Goal: Information Seeking & Learning: Check status

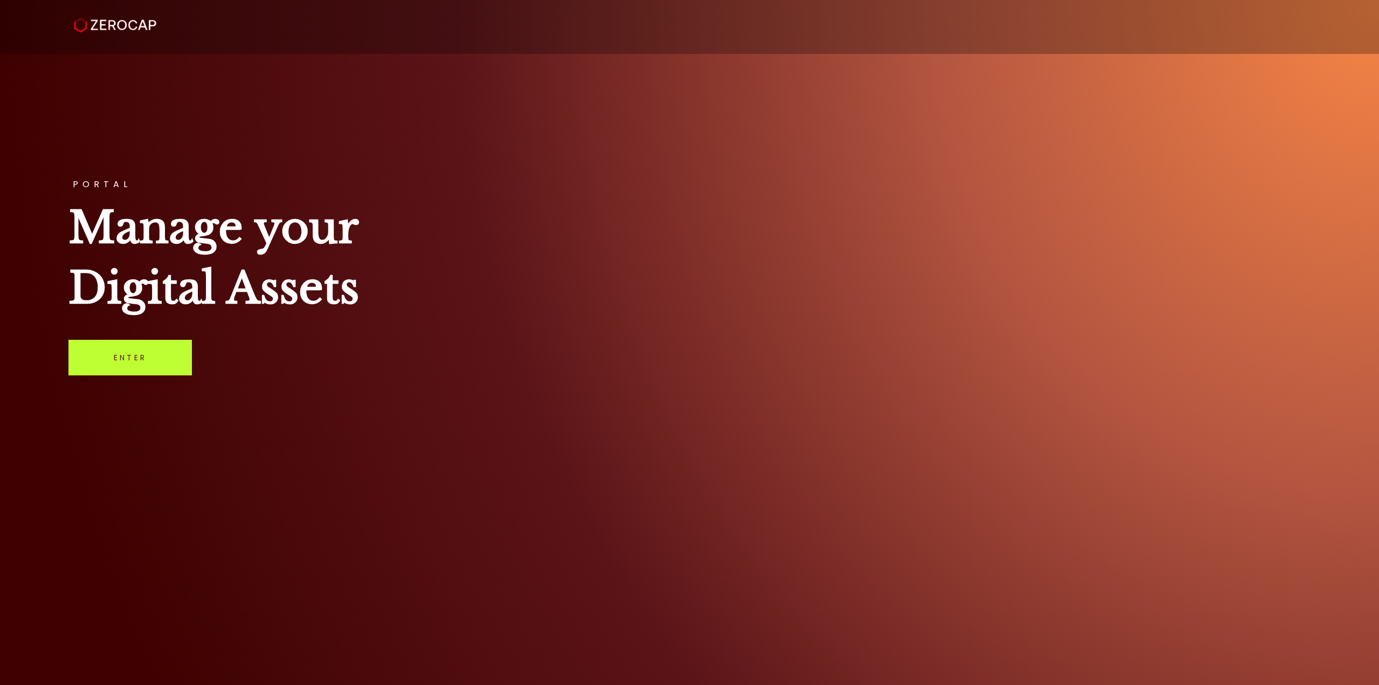
click at [111, 368] on link "Enter" at bounding box center [129, 358] width 123 height 36
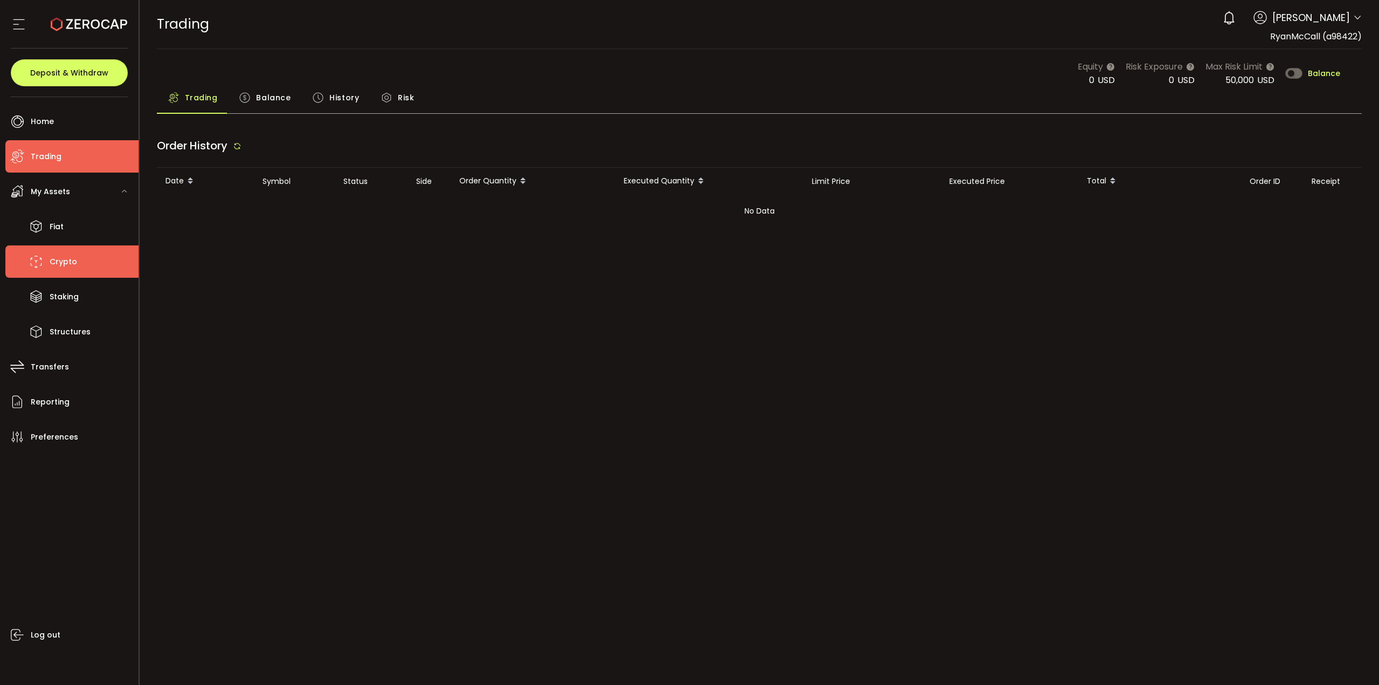
click at [56, 256] on span "Crypto" at bounding box center [64, 262] width 28 height 16
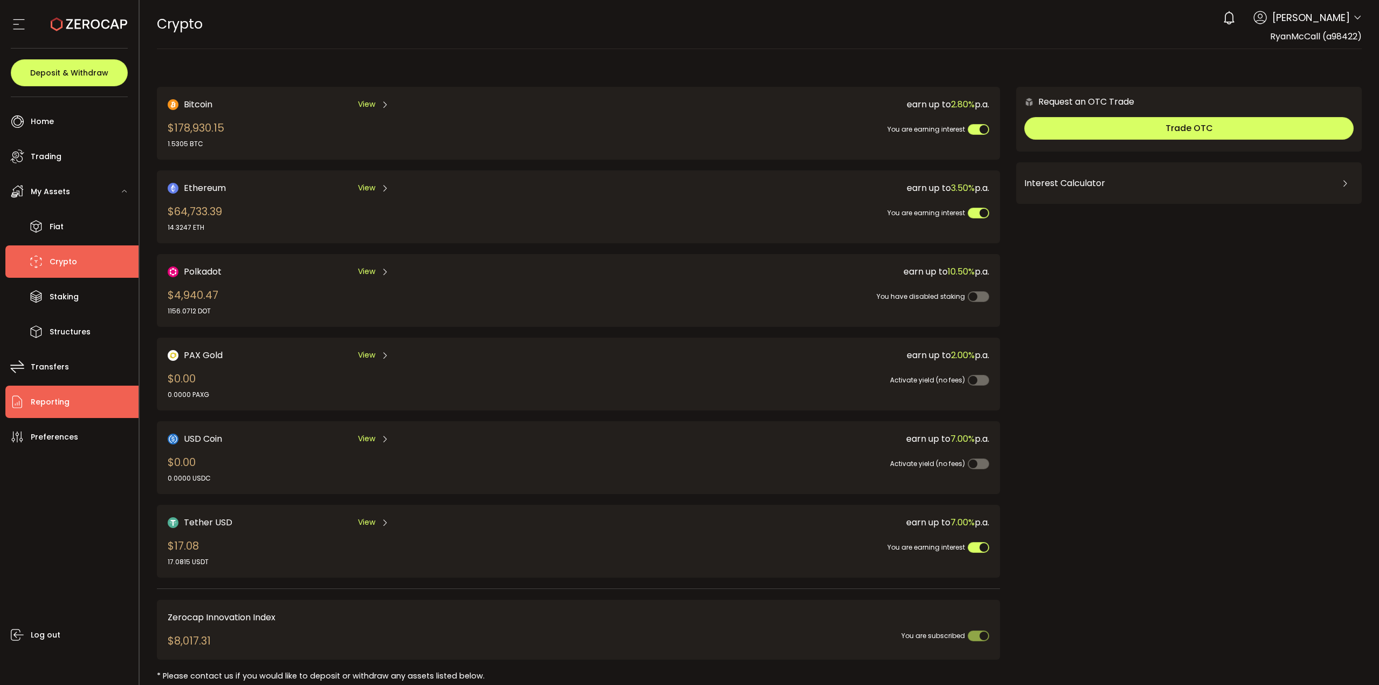
click at [46, 403] on span "Reporting" at bounding box center [50, 402] width 39 height 16
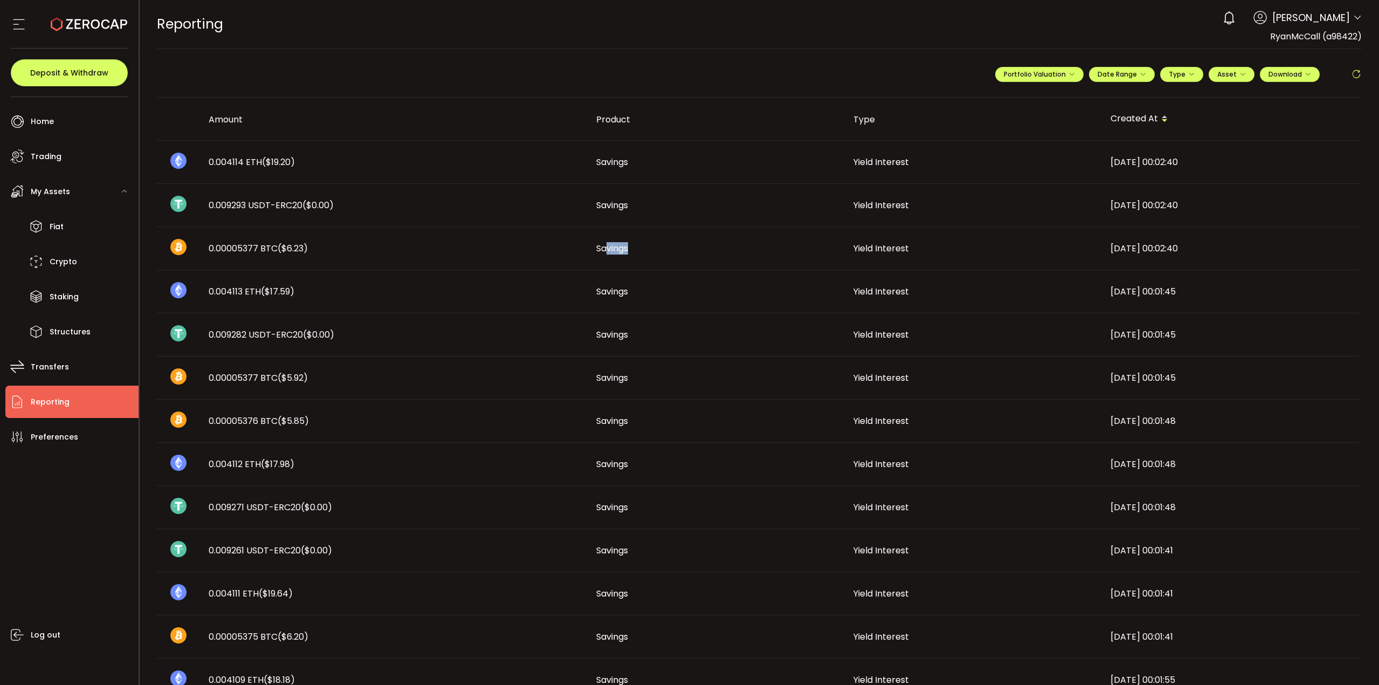
drag, startPoint x: 606, startPoint y: 246, endPoint x: 648, endPoint y: 248, distance: 42.6
click at [648, 248] on div "Savings" at bounding box center [716, 248] width 257 height 12
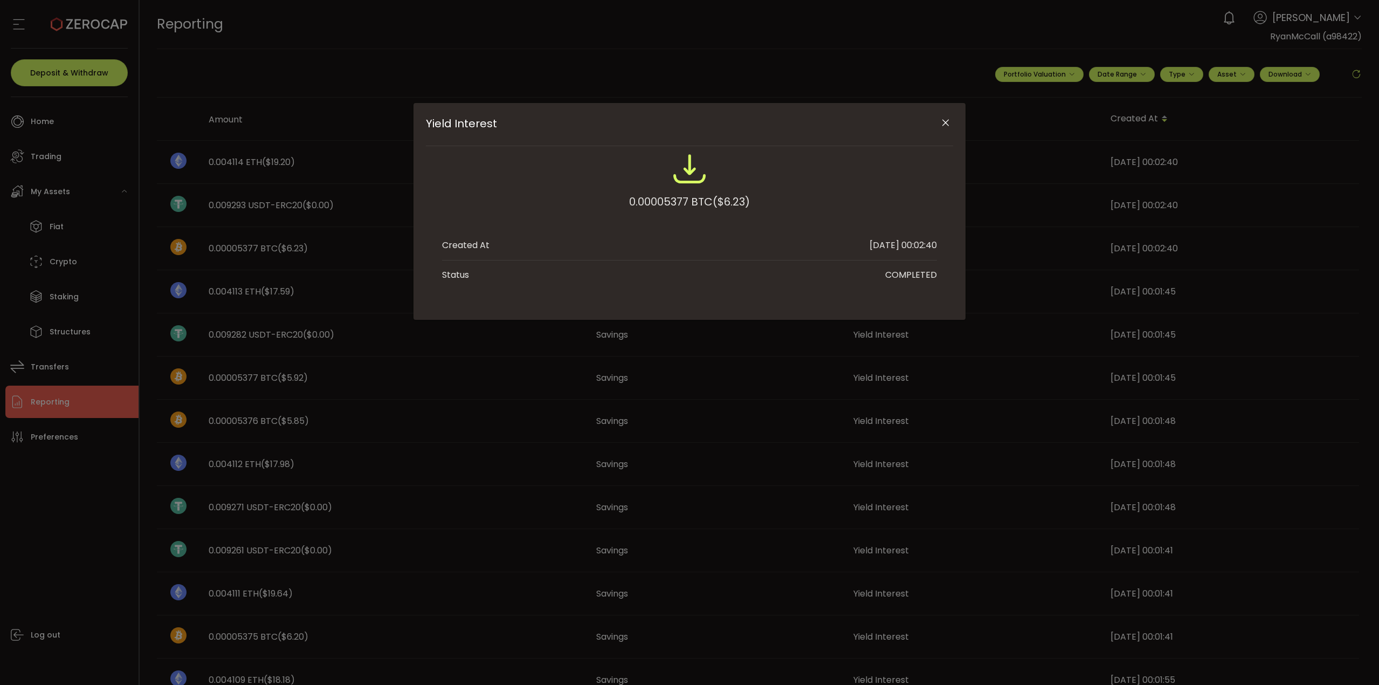
click at [612, 248] on li "Created At [DATE] 00:02:40" at bounding box center [689, 246] width 495 height 30
click at [947, 123] on icon "Close" at bounding box center [945, 123] width 11 height 11
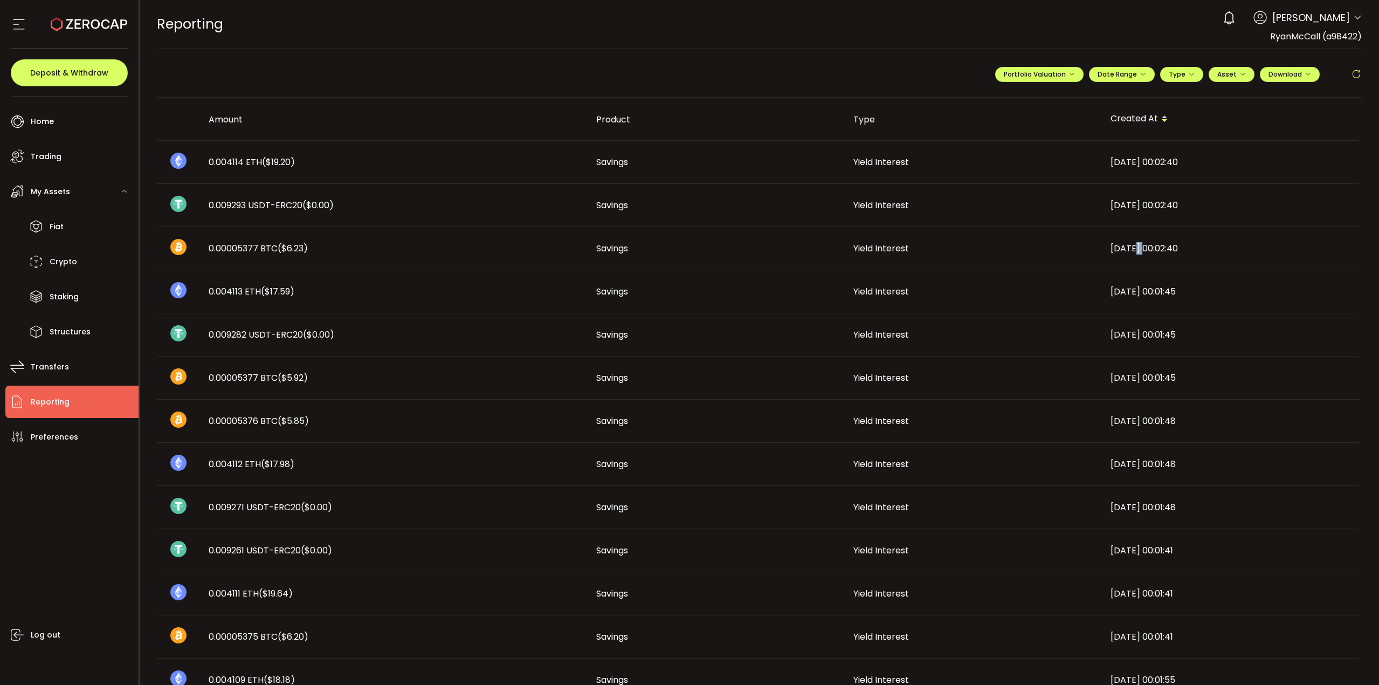
drag, startPoint x: 1143, startPoint y: 249, endPoint x: 1174, endPoint y: 251, distance: 31.4
click at [1171, 251] on div "[DATE] 00:02:40" at bounding box center [1230, 248] width 257 height 12
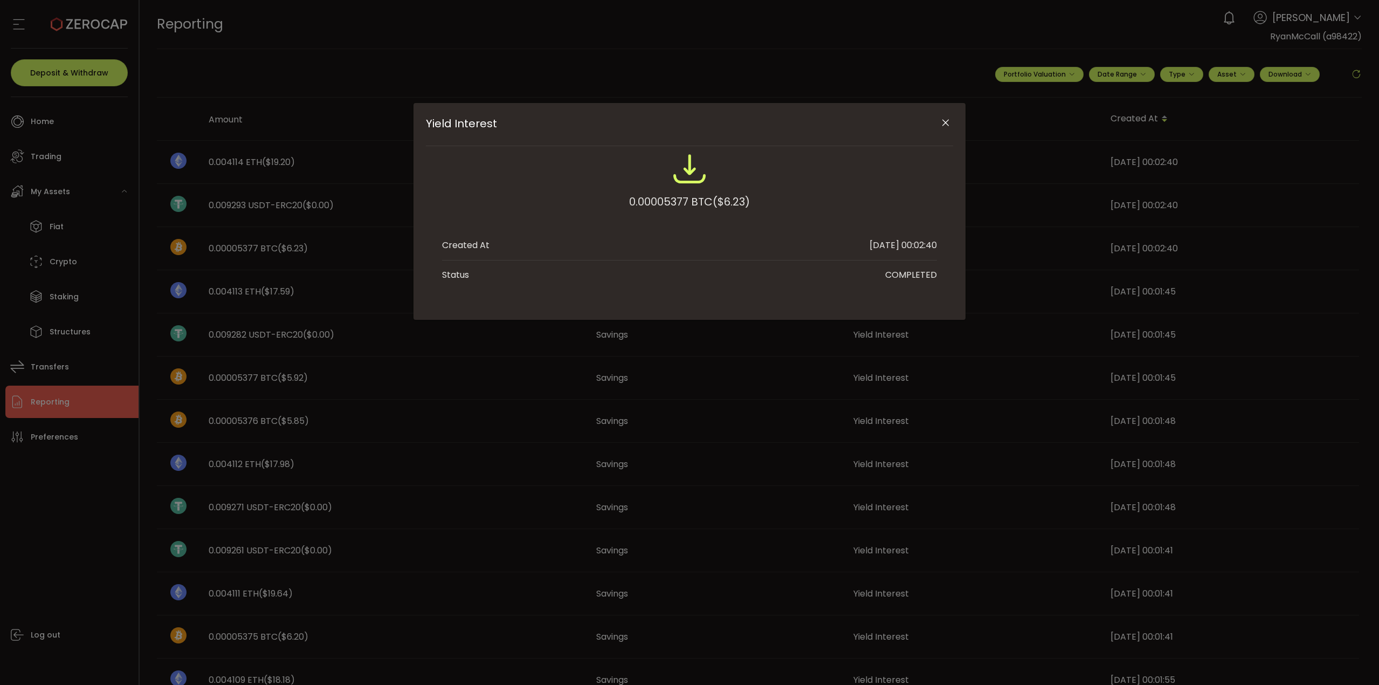
drag, startPoint x: 1001, startPoint y: 273, endPoint x: 1012, endPoint y: 273, distance: 11.3
click at [1002, 273] on div "Yield Interest 0.00005377 BTC ($6.23) Created At [DATE] 00:02:40 Status COMPLET…" at bounding box center [689, 342] width 1379 height 685
click at [1122, 308] on div "Yield Interest 0.00005377 BTC ($6.23) Created At [DATE] 00:02:40 Status COMPLET…" at bounding box center [689, 342] width 1379 height 685
click at [946, 121] on icon "Close" at bounding box center [945, 123] width 11 height 11
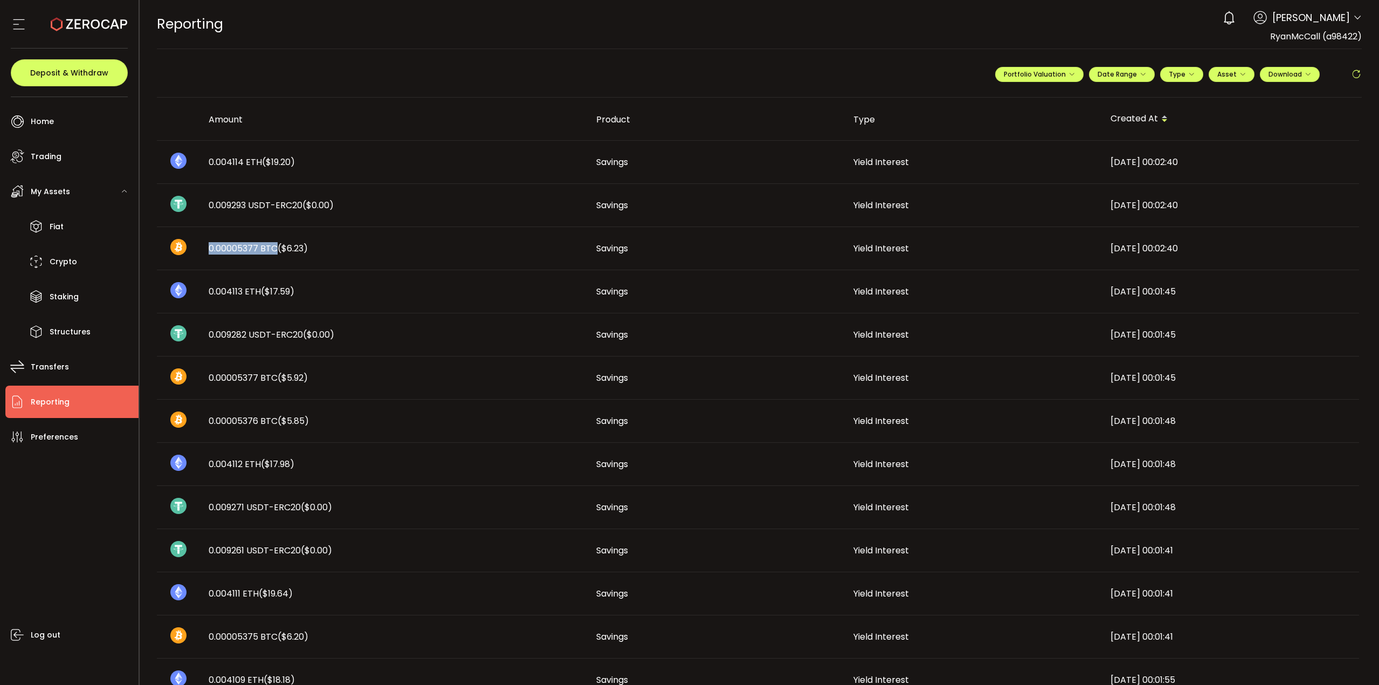
drag, startPoint x: 209, startPoint y: 245, endPoint x: 273, endPoint y: 249, distance: 64.3
click at [273, 249] on span "0.00005377 BTC ($6.23)" at bounding box center [258, 248] width 99 height 12
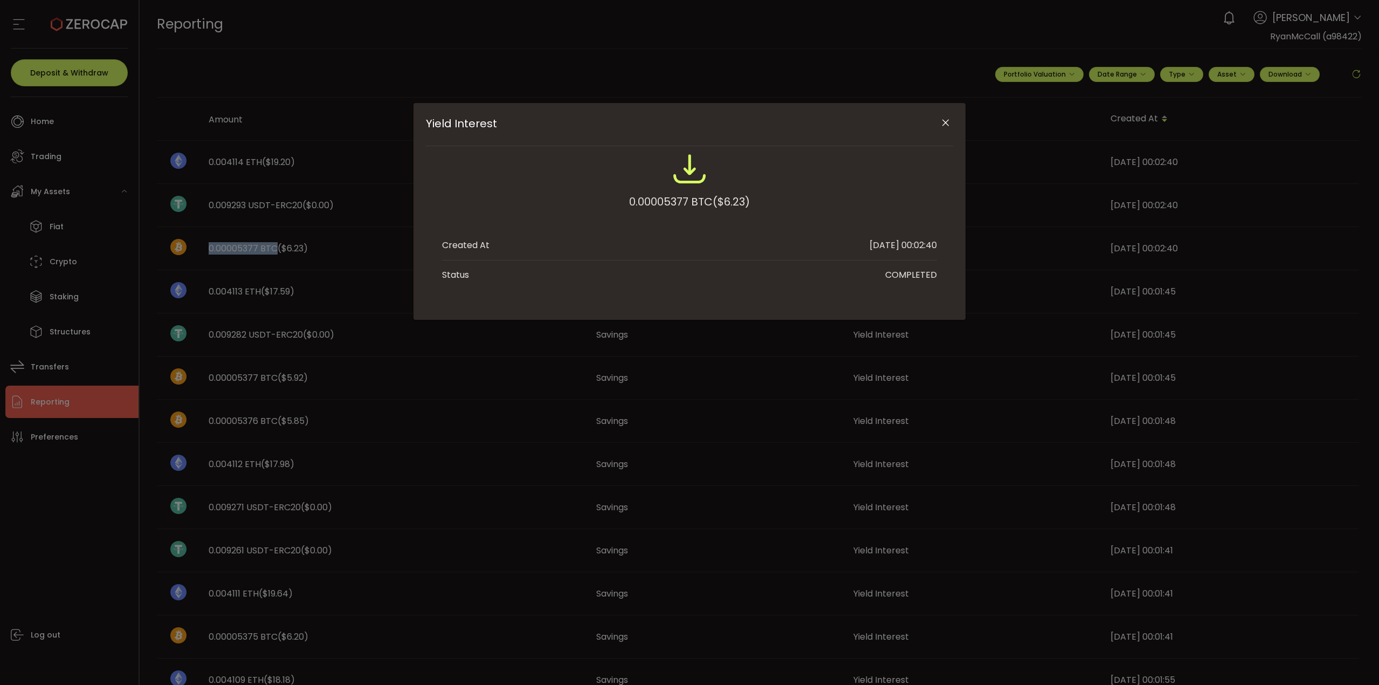
click at [947, 122] on icon "Close" at bounding box center [945, 123] width 11 height 11
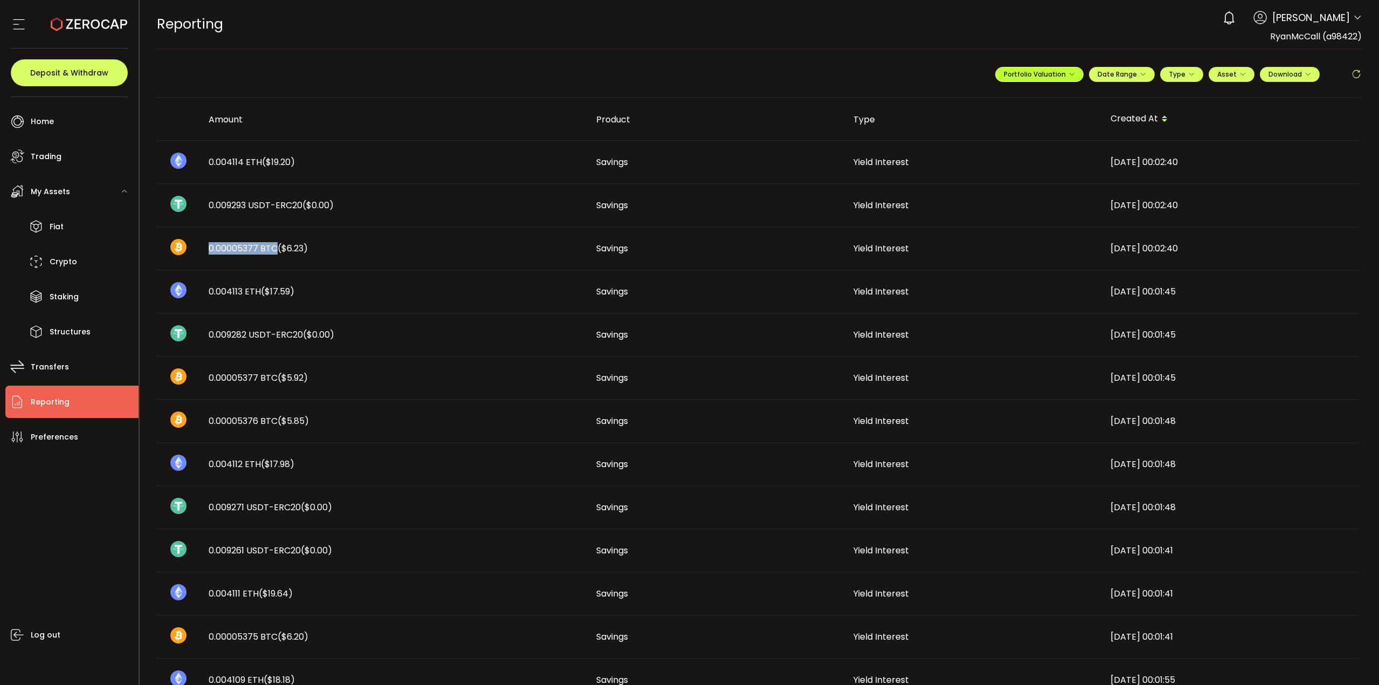
click at [1053, 77] on span "Portfolio Valuation" at bounding box center [1039, 74] width 71 height 9
click at [980, 62] on div "**********" at bounding box center [760, 79] width 1206 height 38
drag, startPoint x: 209, startPoint y: 248, endPoint x: 274, endPoint y: 248, distance: 65.2
click at [274, 248] on span "0.00005377 BTC ($6.23)" at bounding box center [258, 248] width 99 height 12
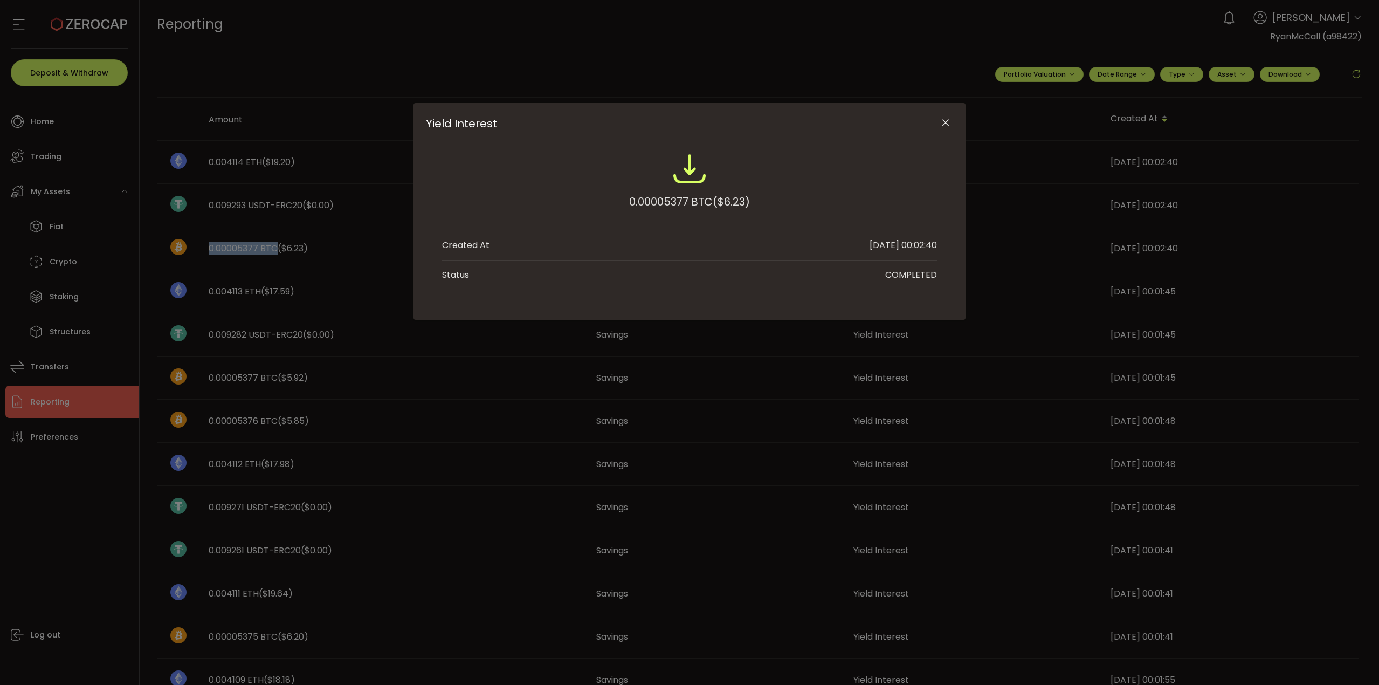
click at [945, 119] on icon "Close" at bounding box center [945, 123] width 11 height 11
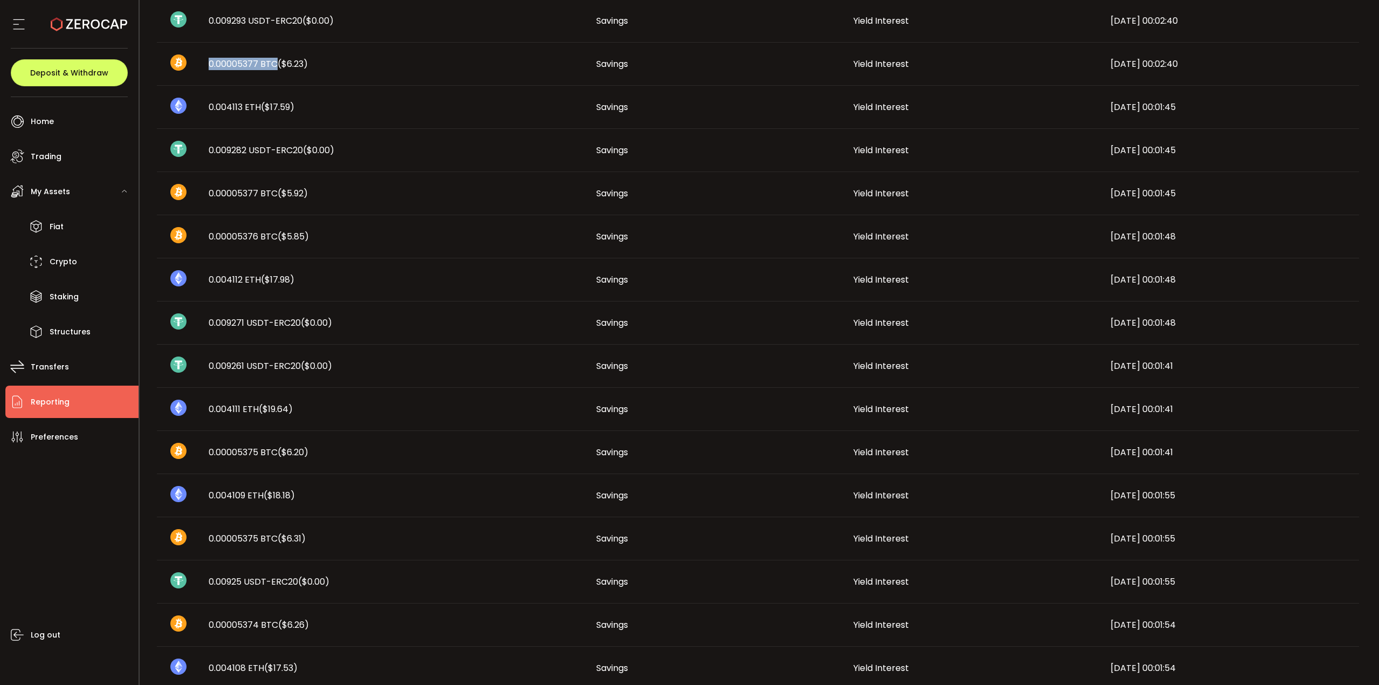
scroll to position [373, 0]
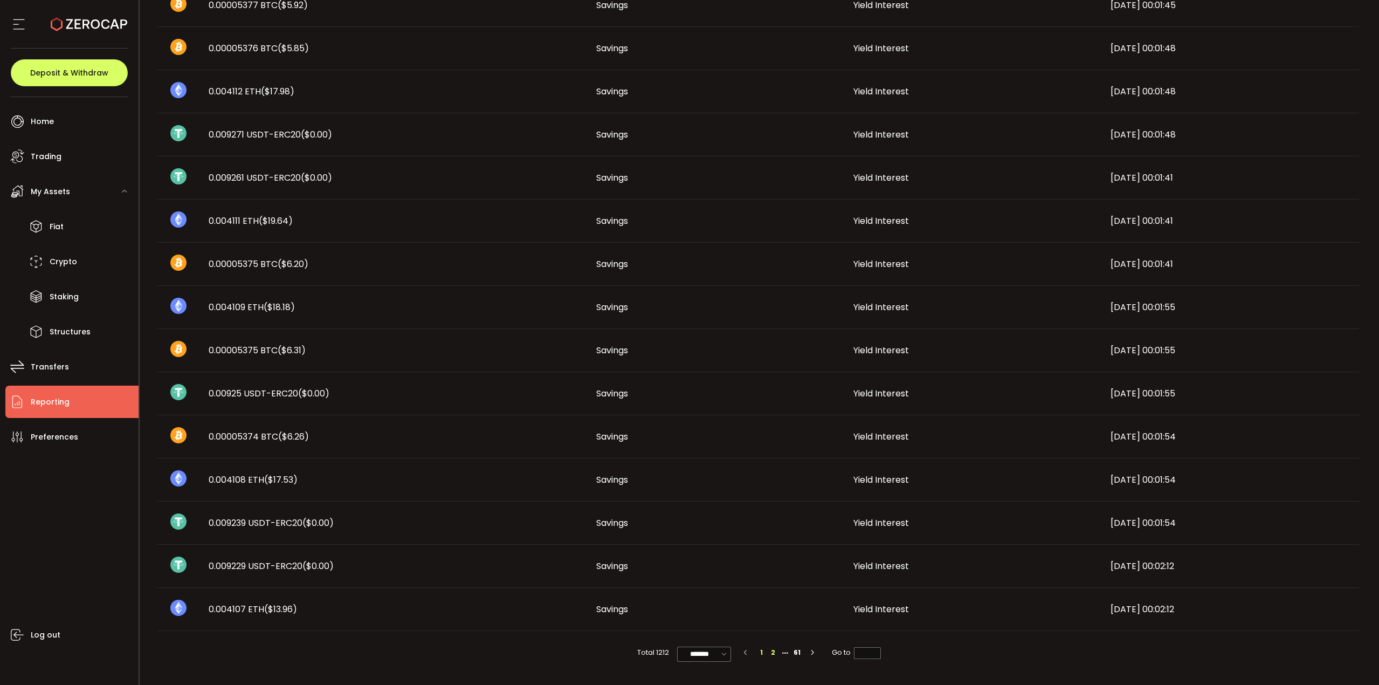
click at [771, 654] on li "2" at bounding box center [773, 653] width 12 height 12
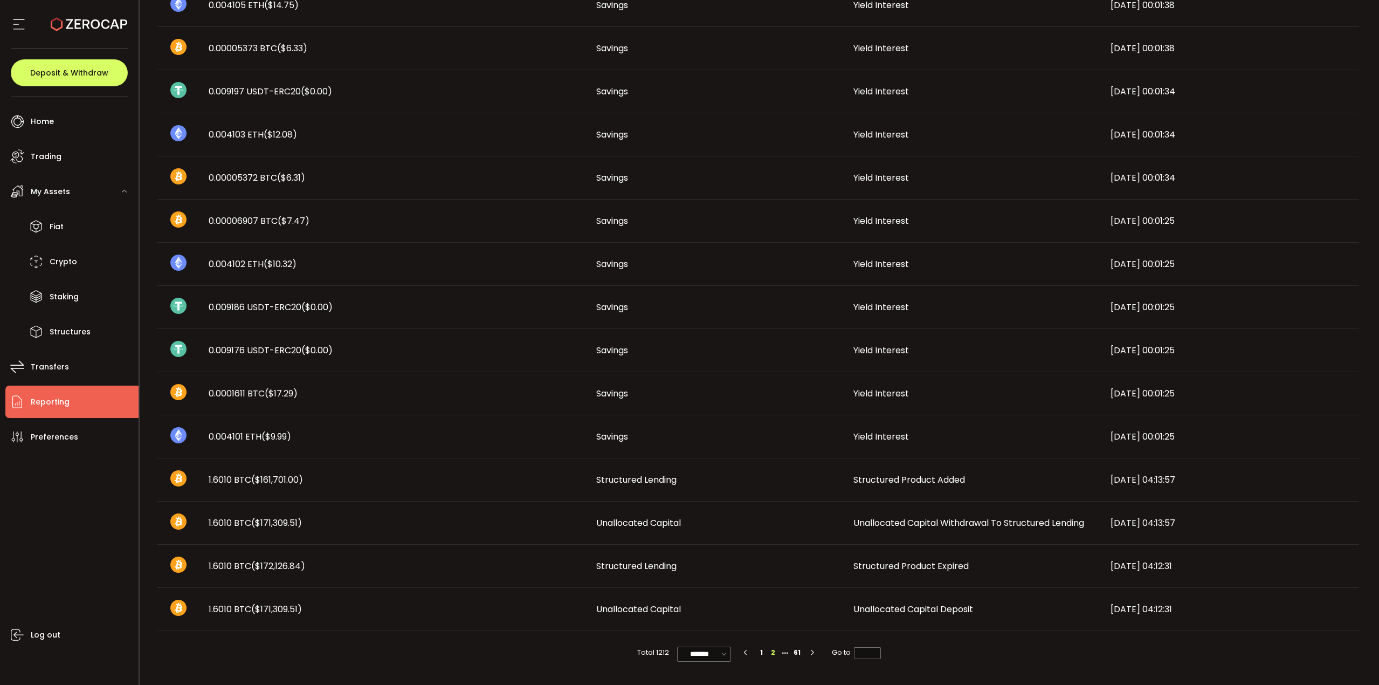
click at [760, 653] on li "1" at bounding box center [761, 653] width 12 height 12
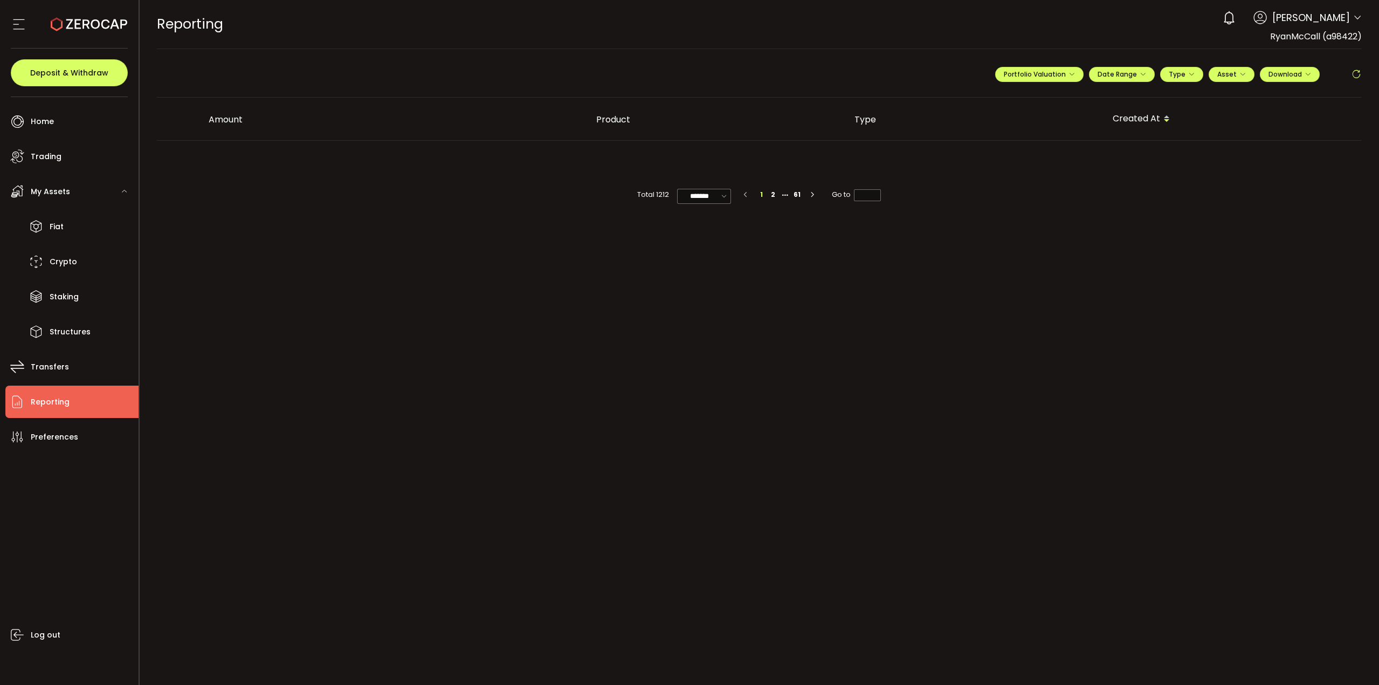
type input "*"
